Goal: Transaction & Acquisition: Purchase product/service

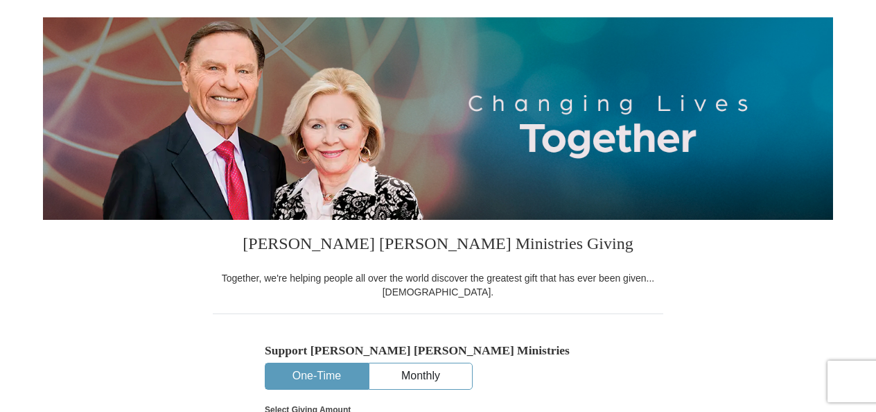
select select "GA"
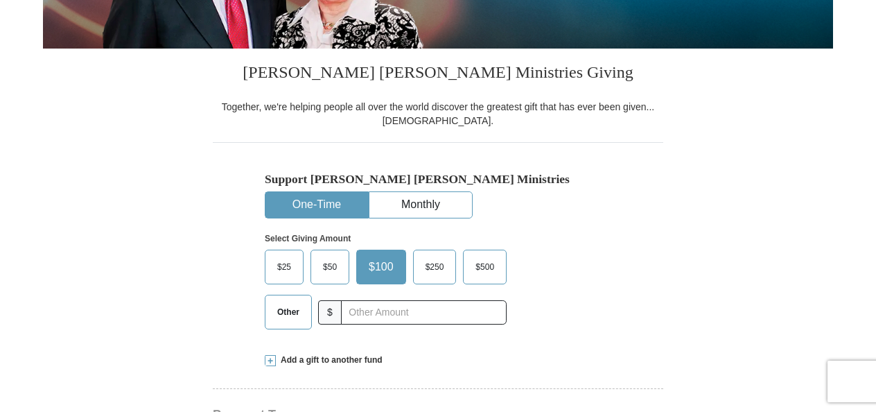
scroll to position [274, 0]
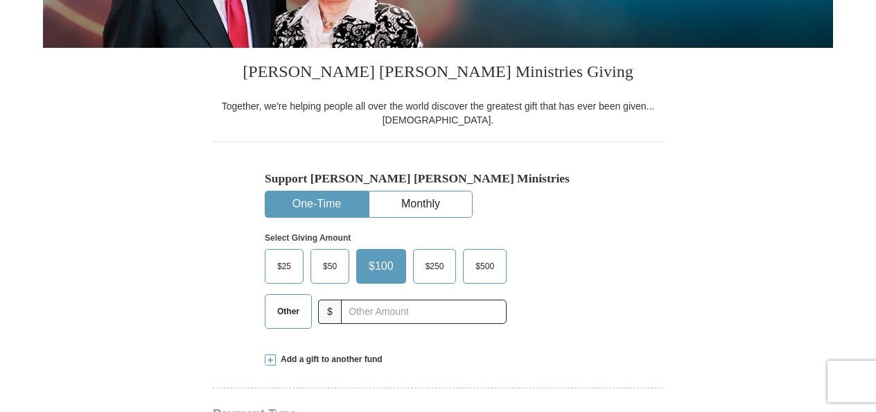
click at [339, 205] on button "One-Time" at bounding box center [316, 204] width 103 height 26
click at [295, 313] on span "Other" at bounding box center [288, 311] width 36 height 21
click at [0, 0] on input "Other" at bounding box center [0, 0] width 0 height 0
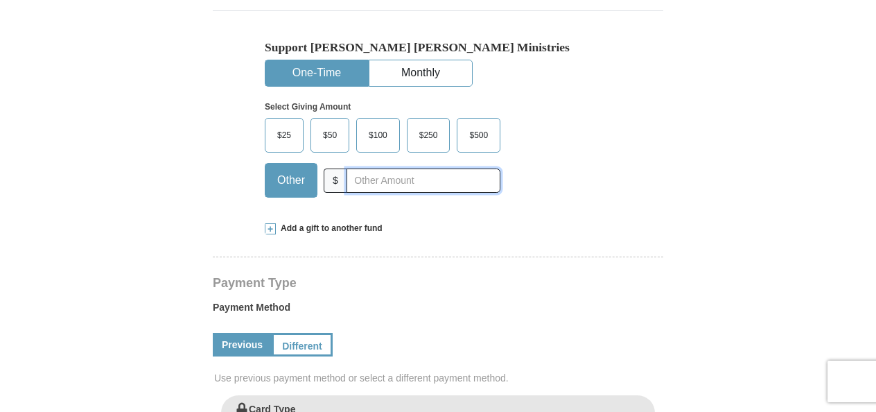
scroll to position [409, 0]
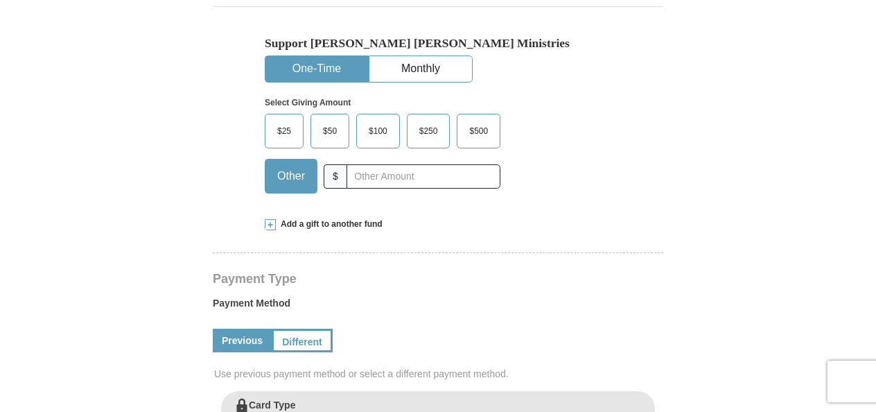
click at [337, 226] on span "Add a gift to another fund" at bounding box center [329, 224] width 107 height 12
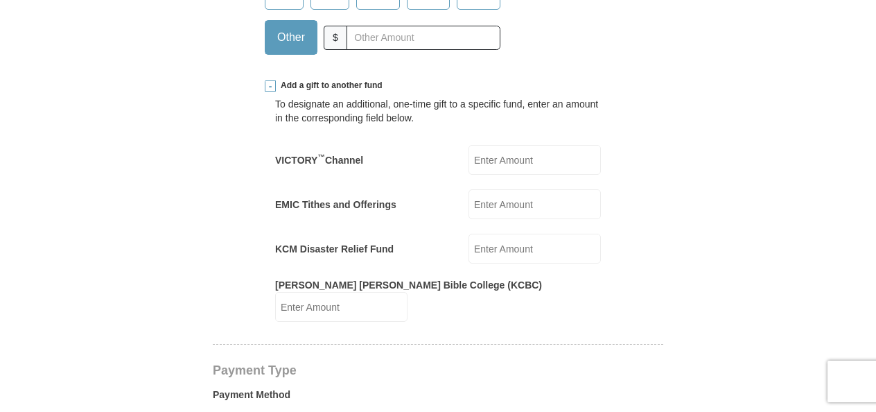
scroll to position [555, 0]
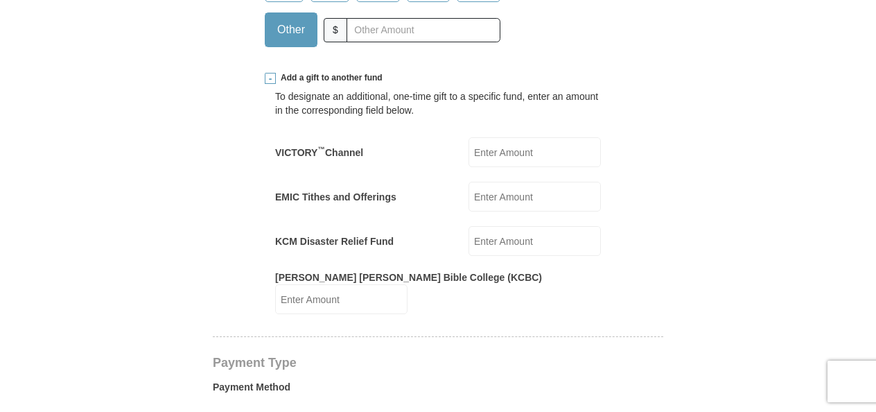
click at [532, 153] on input "VICTORY ™ Channel" at bounding box center [535, 152] width 132 height 30
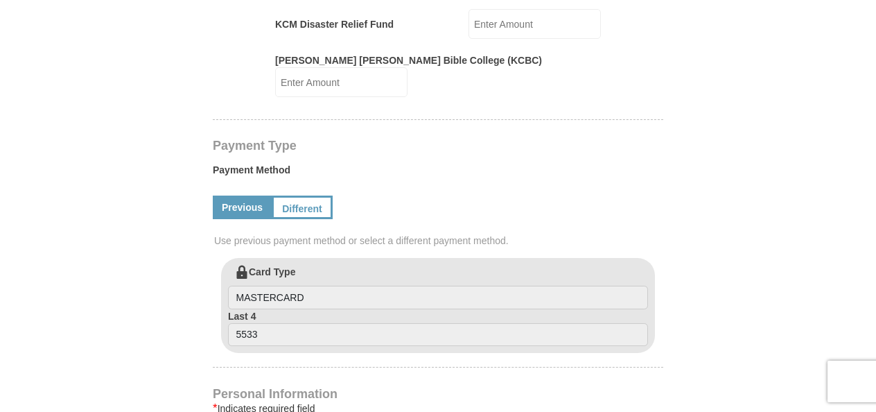
scroll to position [779, 0]
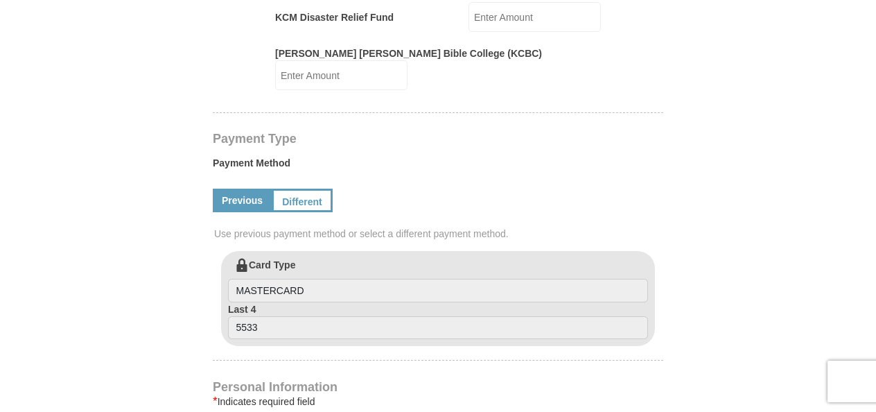
type input "29"
click at [319, 189] on link "Different" at bounding box center [301, 201] width 58 height 24
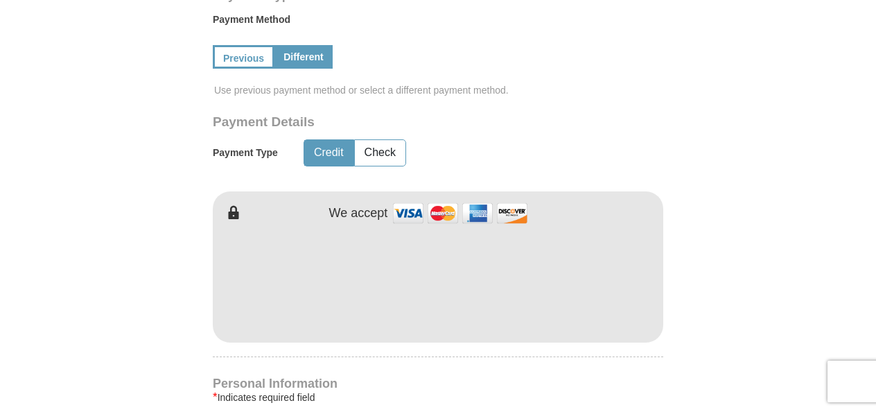
scroll to position [926, 0]
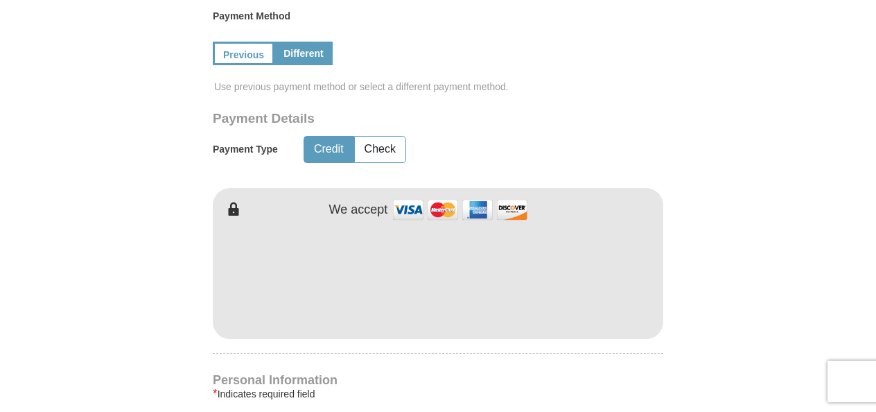
click at [718, 126] on form "[PERSON_NAME] [PERSON_NAME] Ministries Giving Together, we're helping people al…" at bounding box center [438, 71] width 790 height 1885
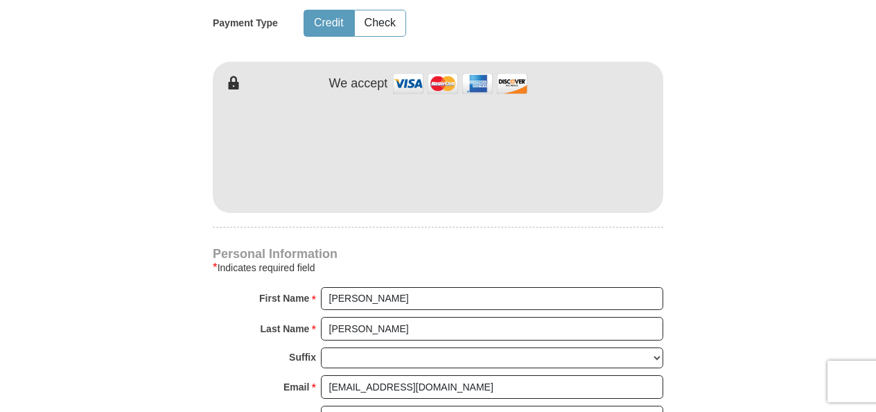
scroll to position [1063, 0]
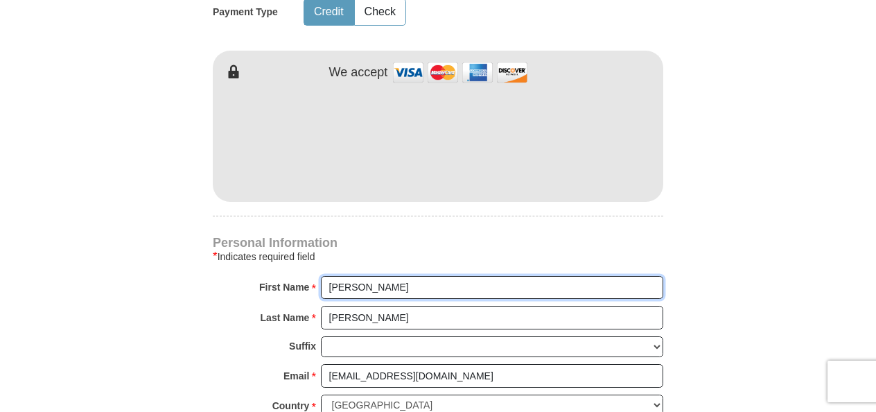
click at [475, 276] on input "[PERSON_NAME]" at bounding box center [492, 288] width 342 height 24
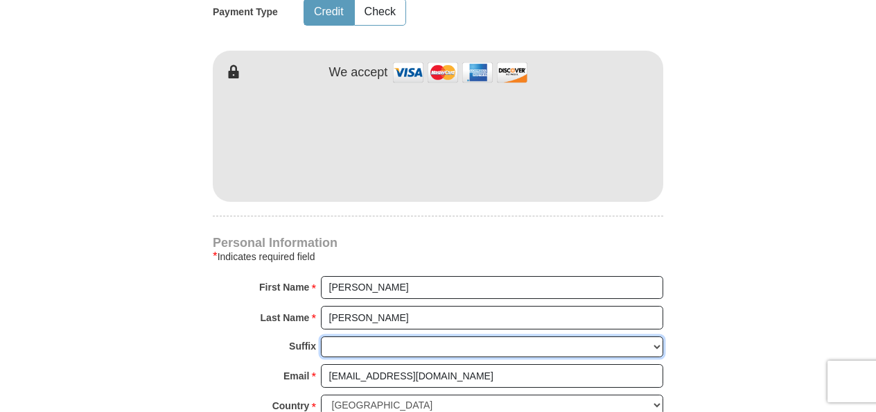
click at [487, 337] on select "[PERSON_NAME] I II III IV V VI" at bounding box center [492, 346] width 342 height 21
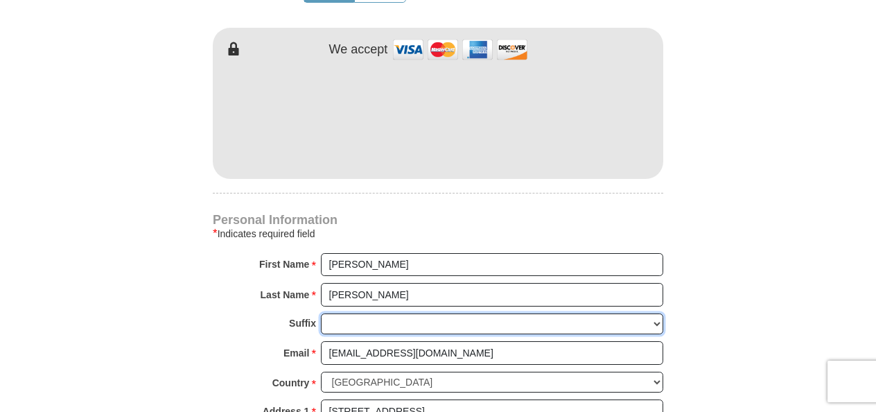
scroll to position [1092, 0]
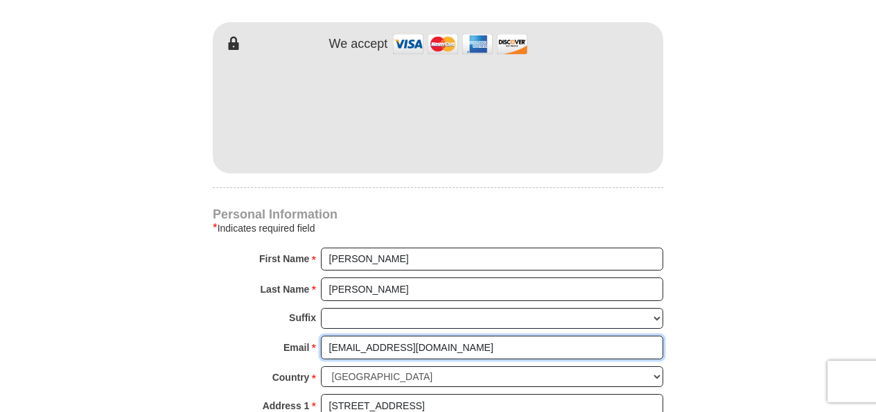
click at [533, 335] on input "[EMAIL_ADDRESS][DOMAIN_NAME]" at bounding box center [492, 347] width 342 height 24
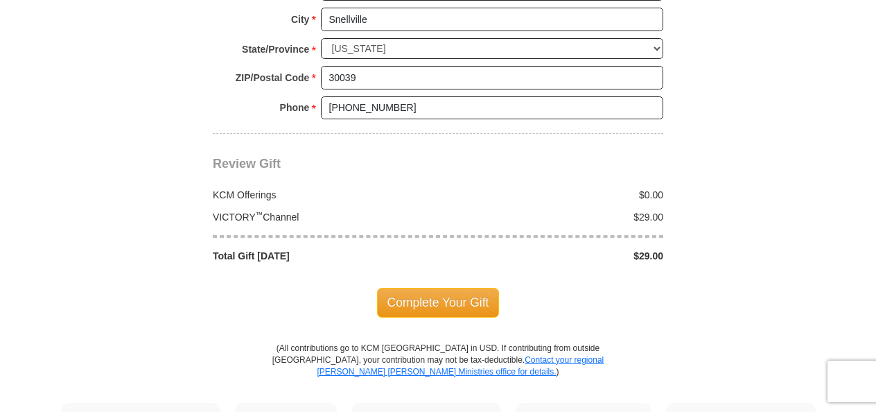
scroll to position [1539, 0]
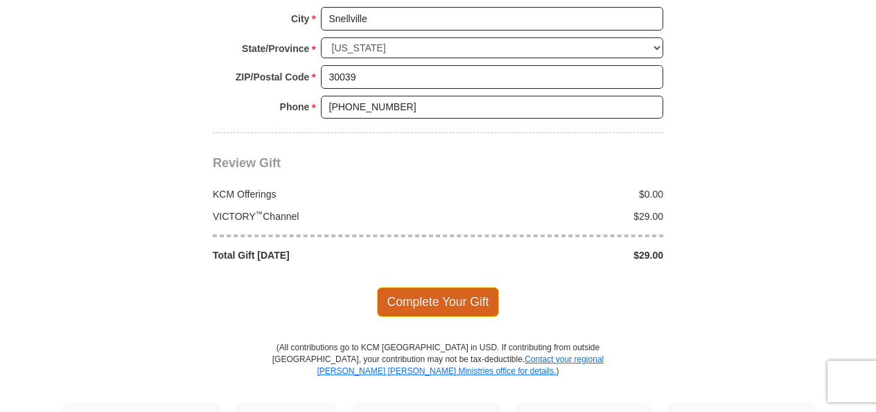
click at [453, 287] on span "Complete Your Gift" at bounding box center [438, 301] width 123 height 29
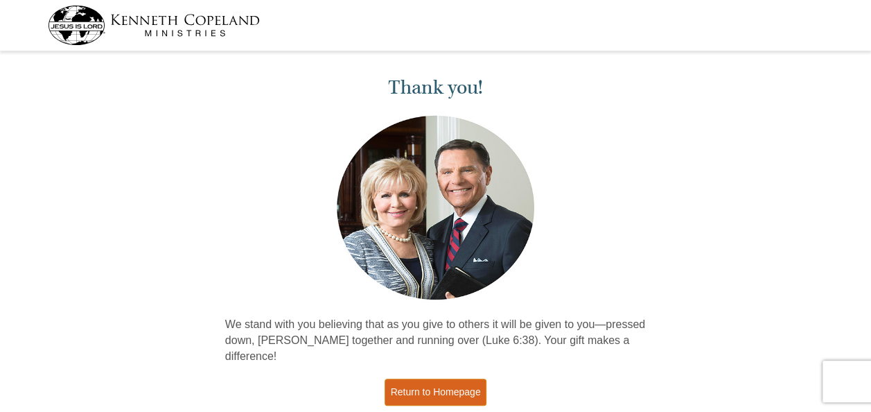
click at [453, 378] on link "Return to Homepage" at bounding box center [436, 391] width 103 height 27
